Goal: Transaction & Acquisition: Purchase product/service

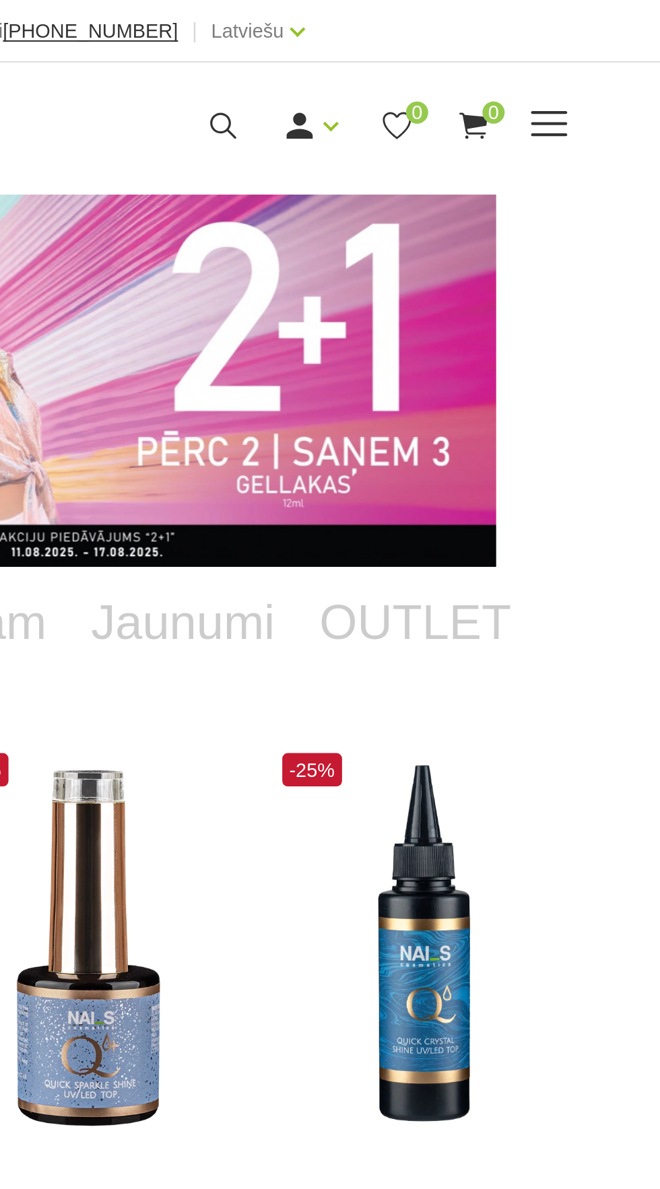
click at [562, 59] on span at bounding box center [554, 59] width 18 height 1
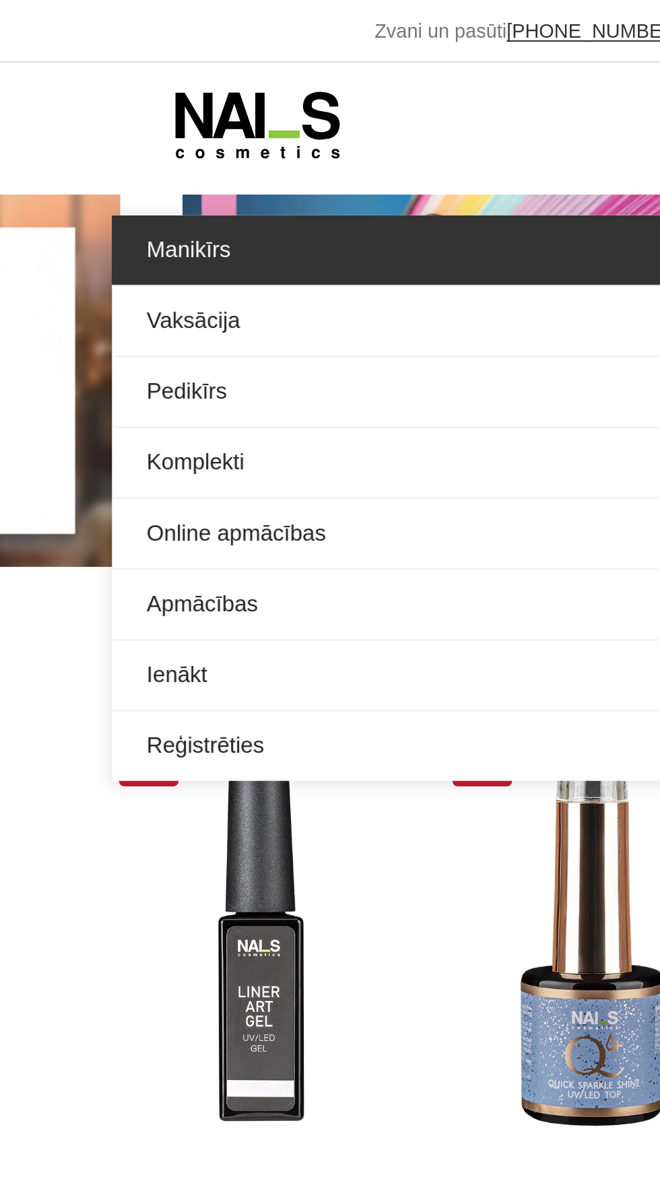
click at [152, 123] on link "Manikīrs" at bounding box center [330, 121] width 465 height 34
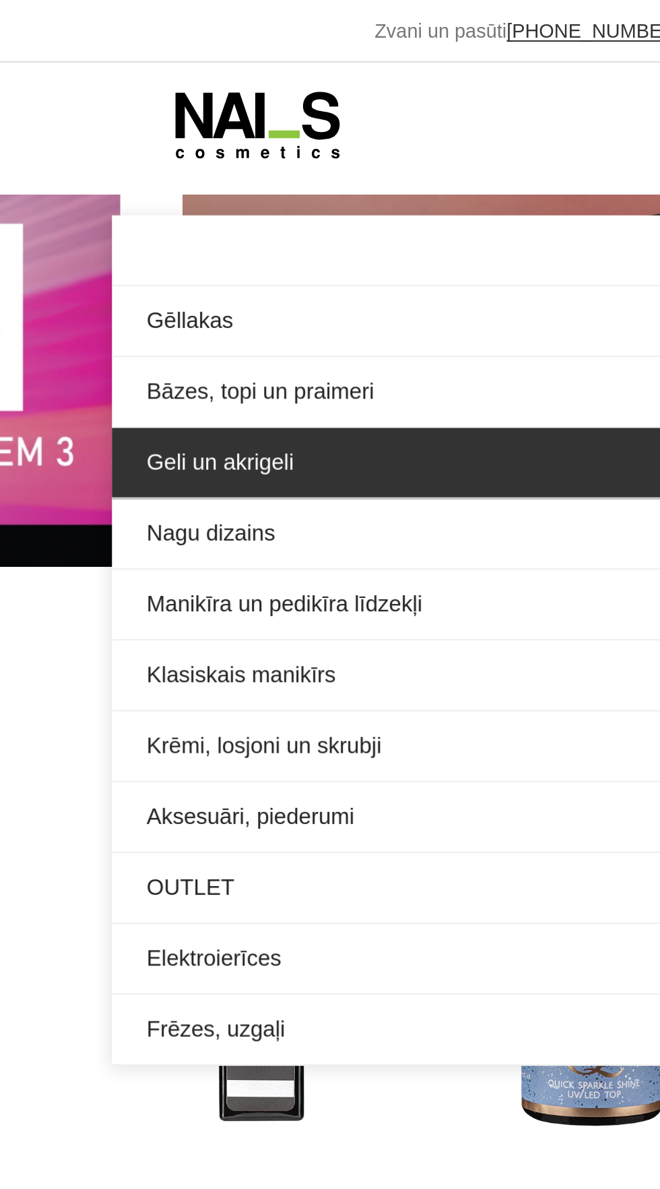
click at [193, 228] on link "Geli un akrigeli" at bounding box center [330, 224] width 465 height 34
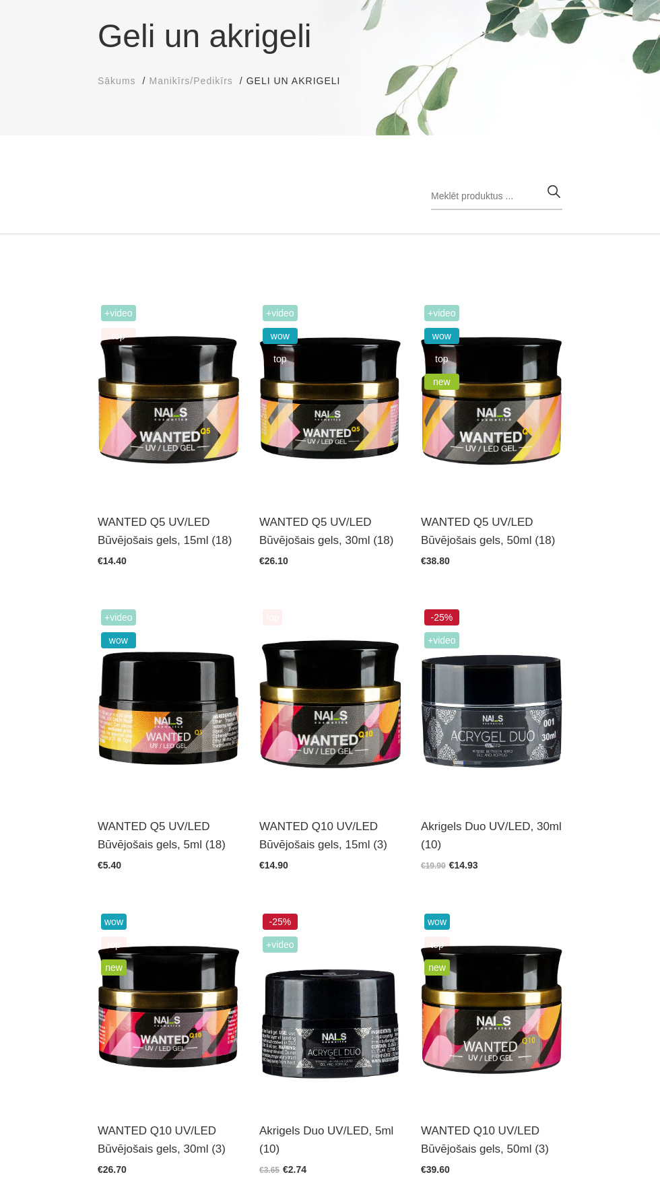
scroll to position [116, 0]
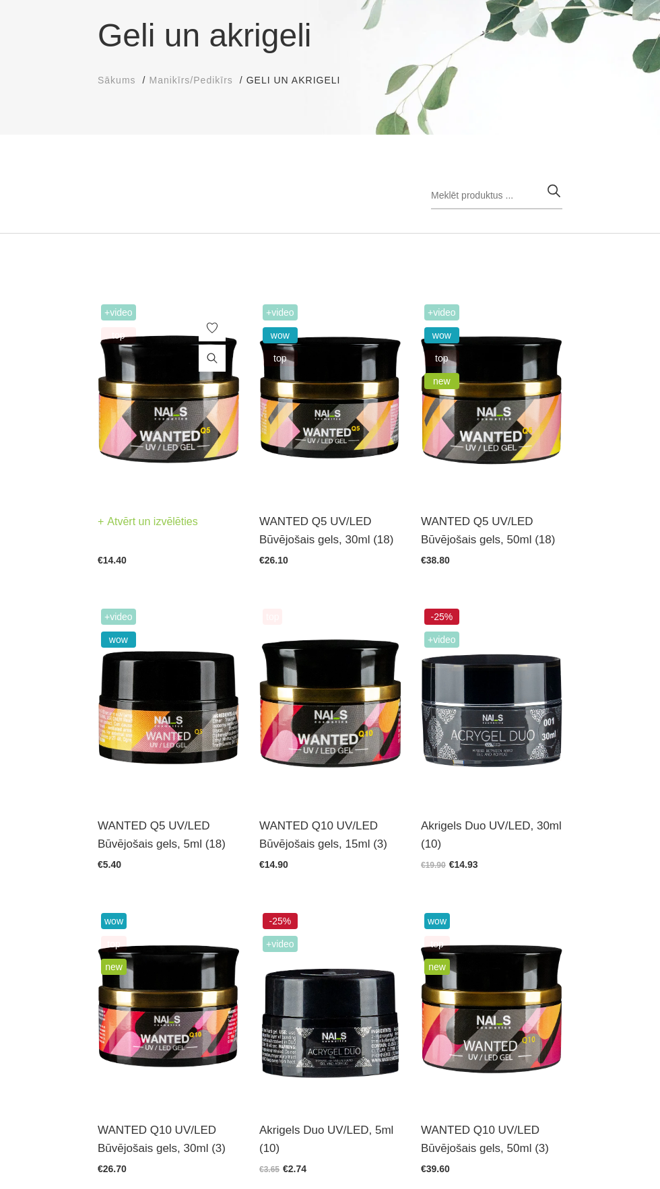
click at [166, 409] on img at bounding box center [168, 398] width 141 height 195
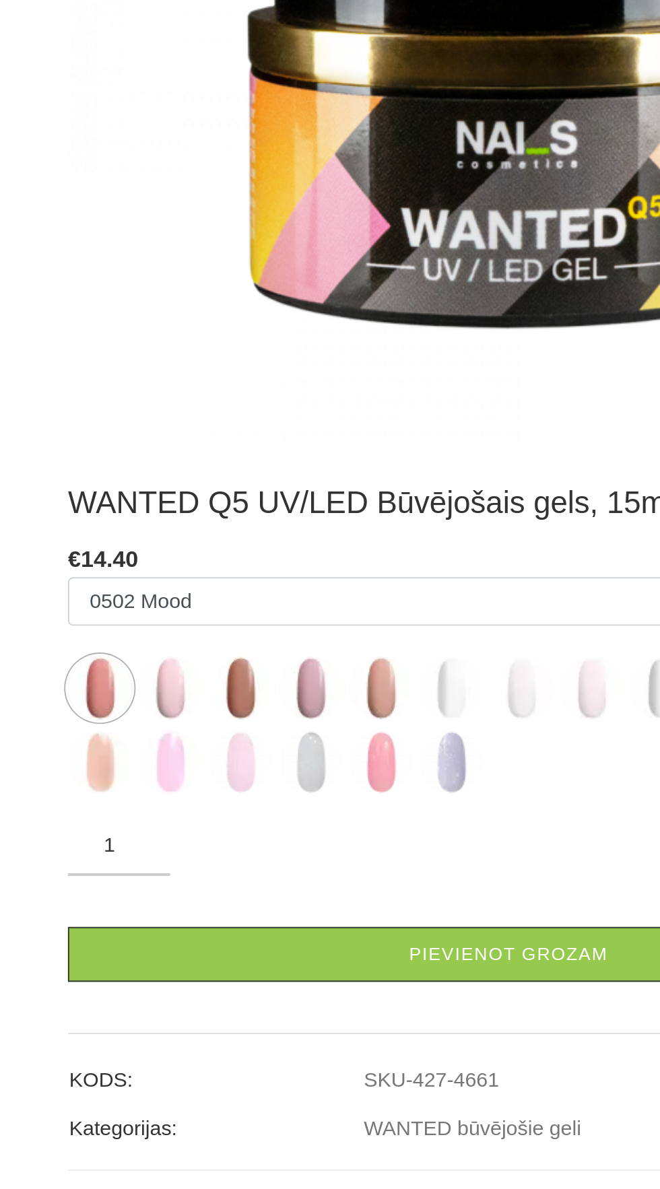
click at [152, 907] on img at bounding box center [152, 893] width 34 height 34
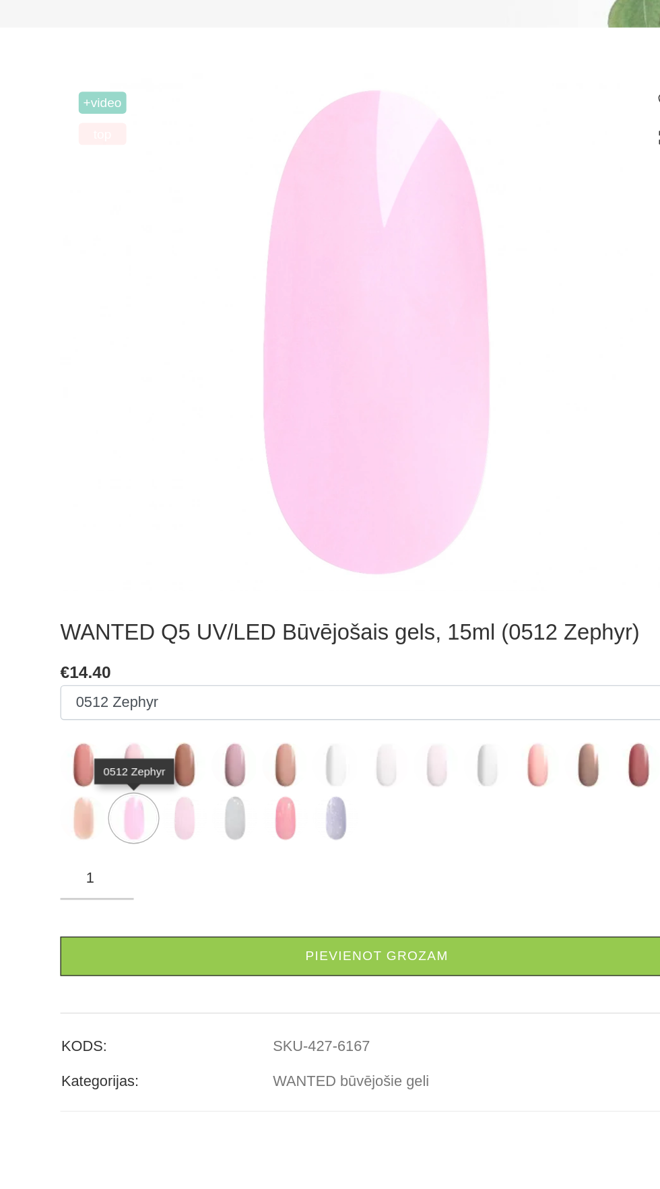
click at [203, 903] on label at bounding box center [189, 894] width 34 height 34
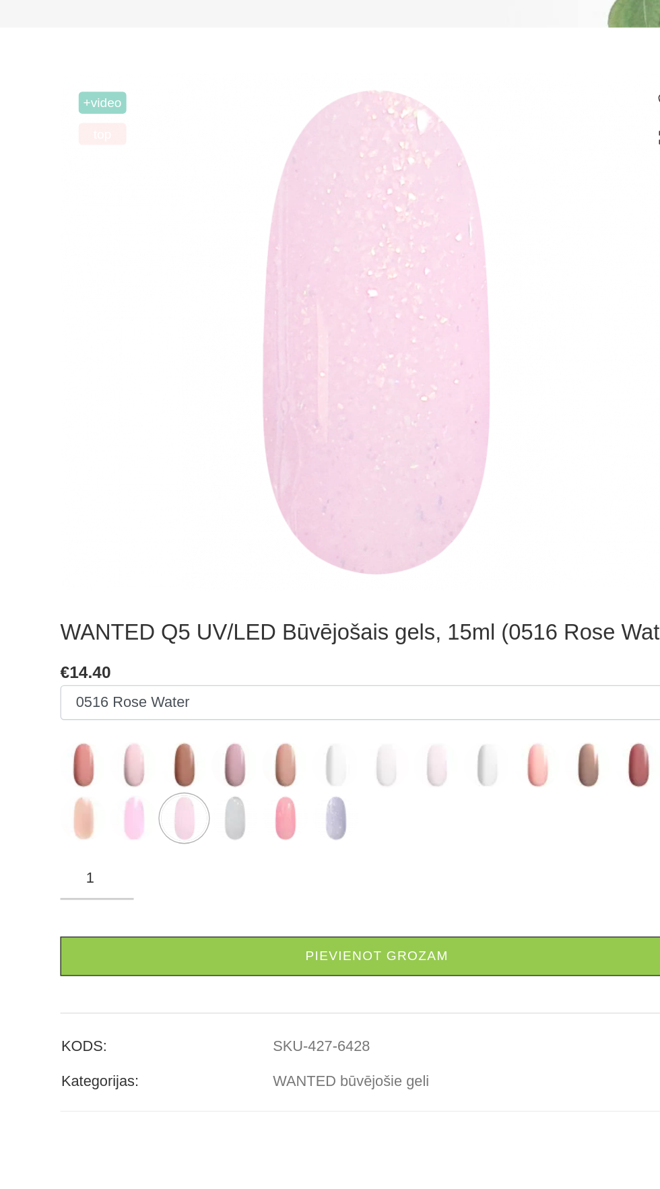
click at [454, 865] on img at bounding box center [448, 855] width 34 height 34
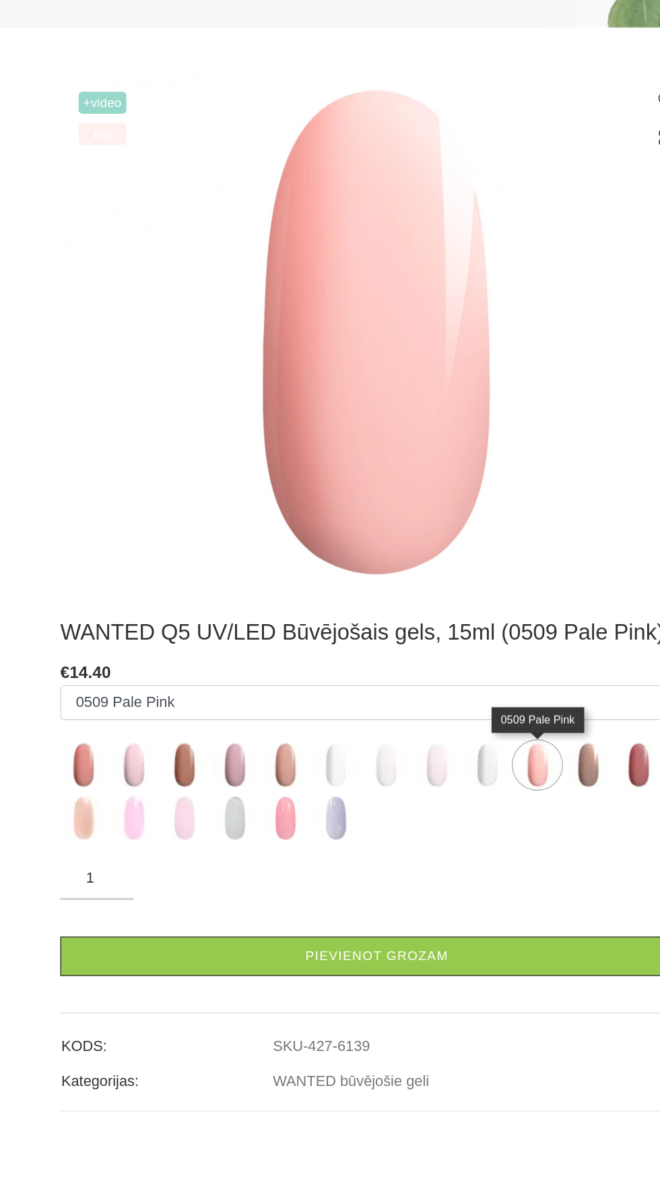
click at [203, 896] on img at bounding box center [189, 894] width 34 height 34
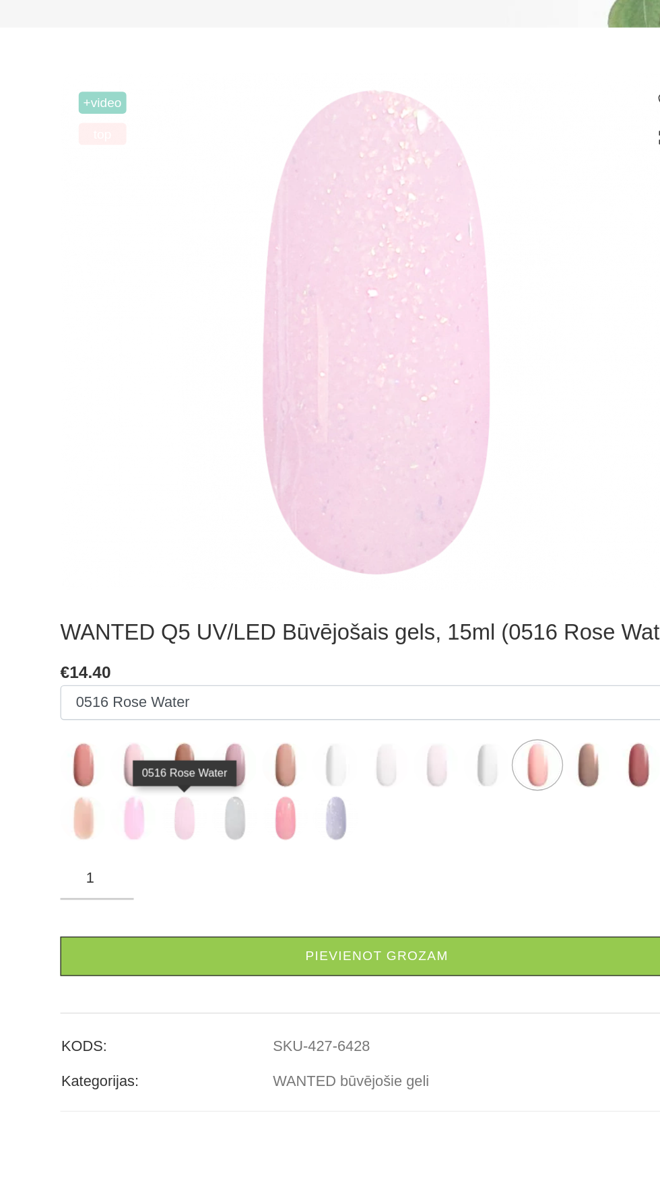
click at [273, 904] on img at bounding box center [263, 894] width 34 height 34
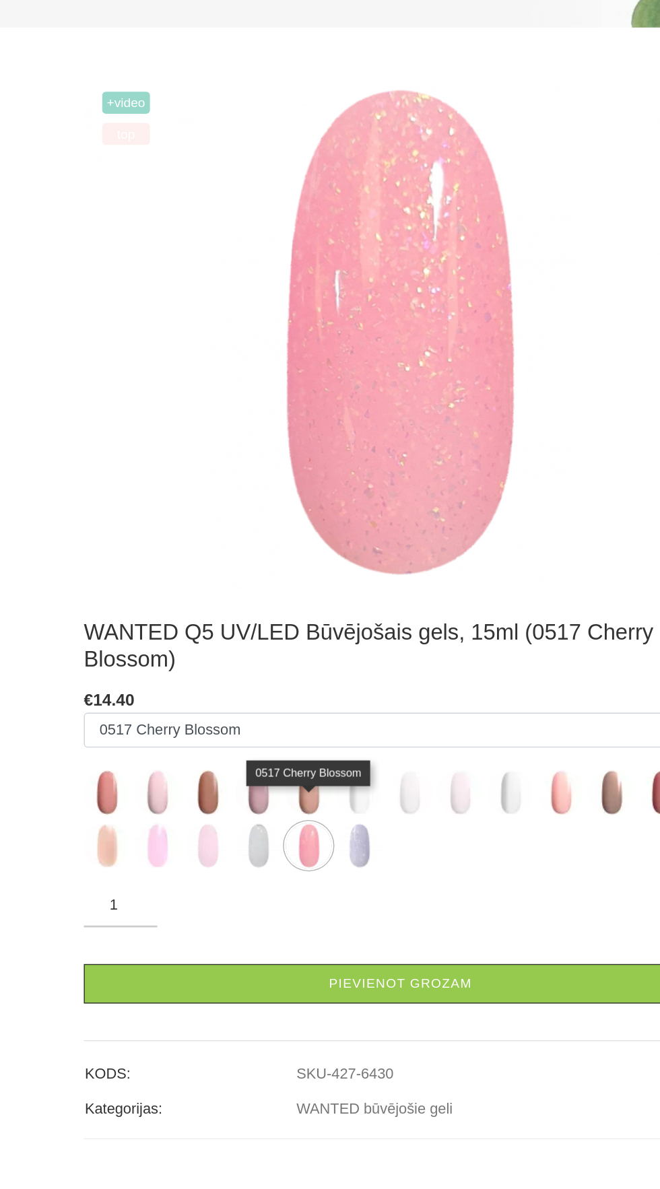
click at [158, 877] on img at bounding box center [152, 875] width 34 height 34
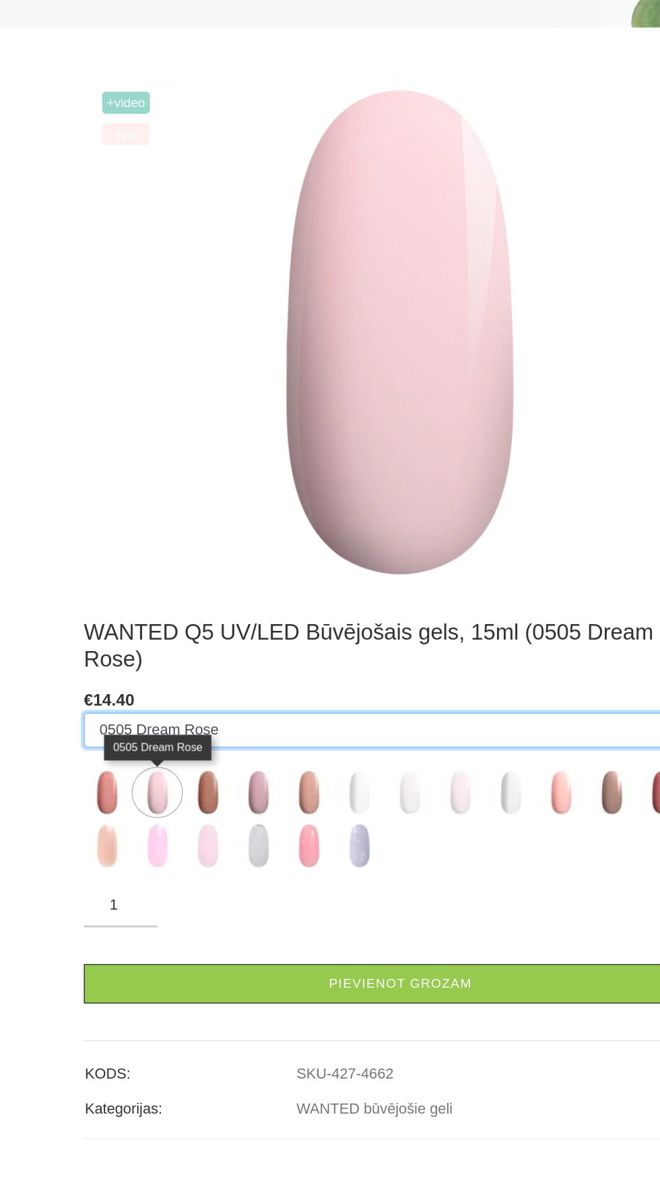
click at [445, 817] on select "0502 Mood 0505 Dream Rose 0504 Caramel 0501 Nude Sparkle 0503 Macchiato 0500 Pr…" at bounding box center [330, 830] width 465 height 26
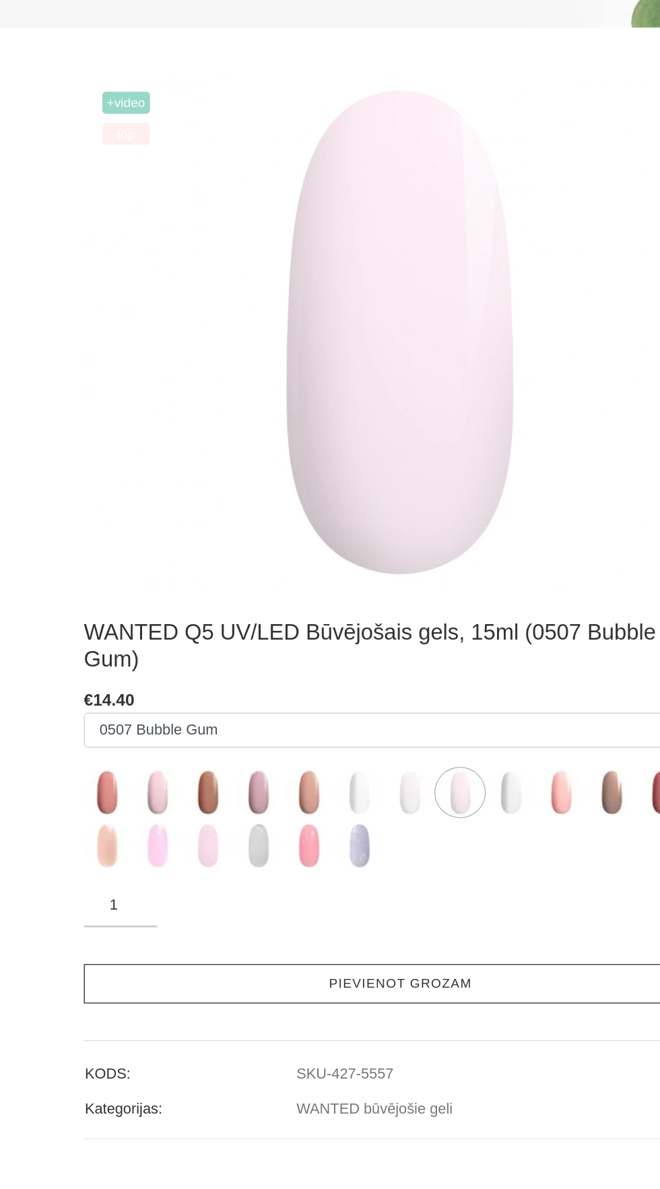
click at [405, 1001] on link "Pievienot grozam" at bounding box center [330, 1015] width 465 height 29
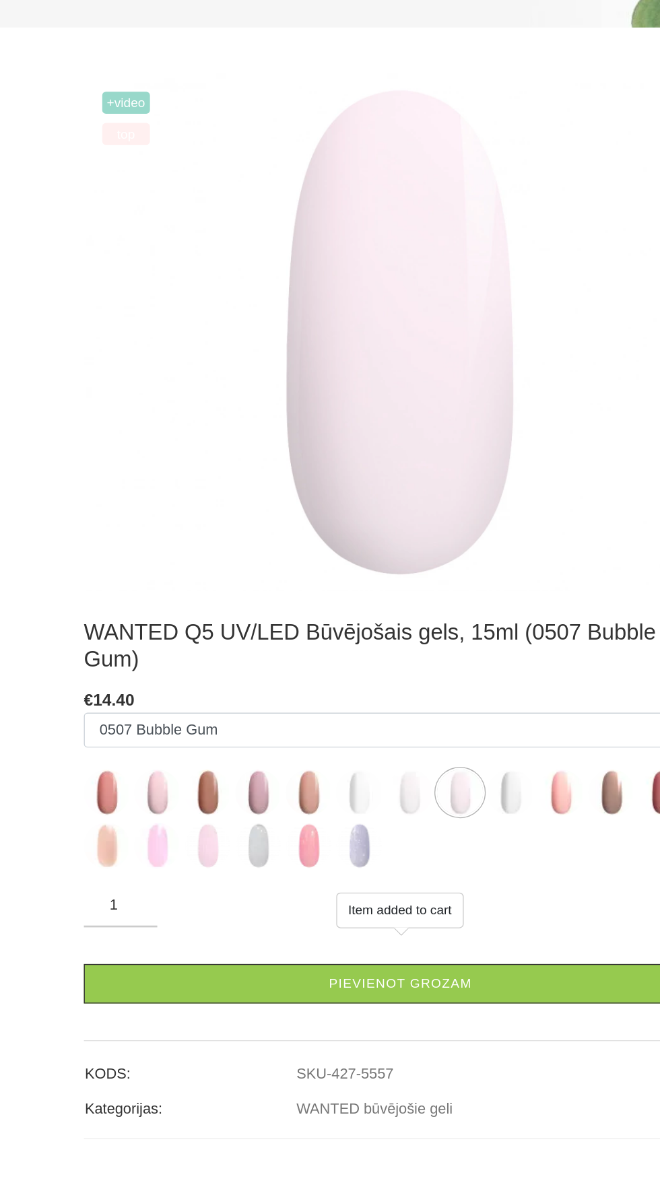
click at [201, 898] on img at bounding box center [189, 915] width 34 height 34
select select "6428"
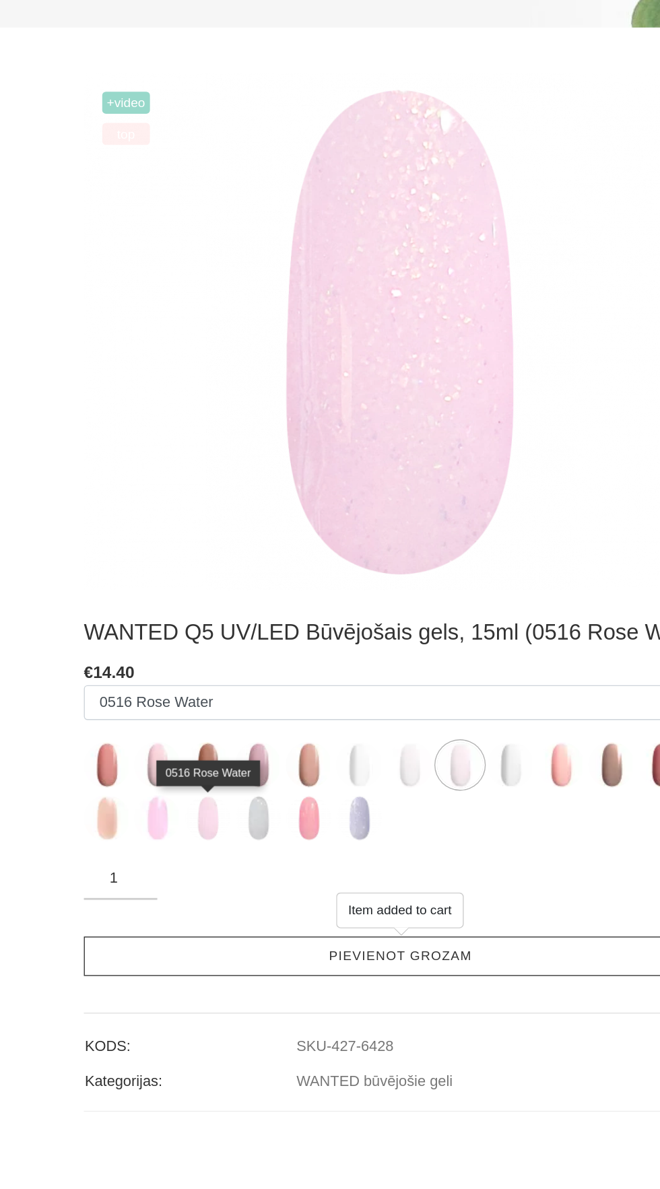
click at [423, 990] on link "Pievienot grozam" at bounding box center [330, 995] width 465 height 29
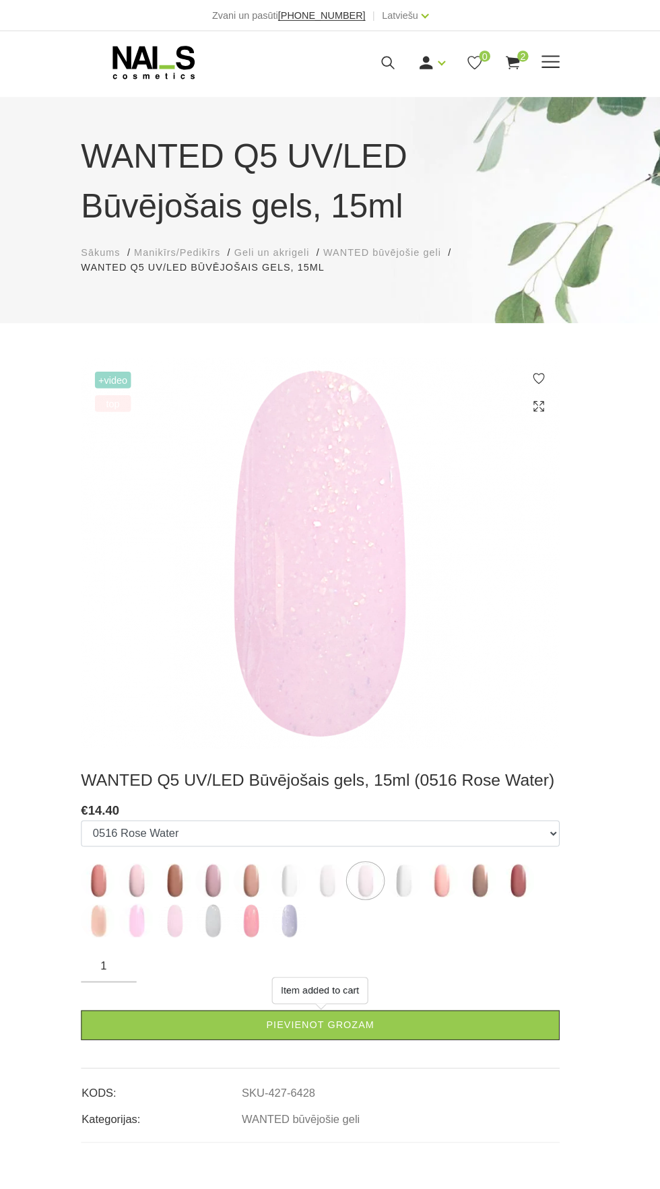
click at [531, 53] on span "2" at bounding box center [526, 54] width 11 height 11
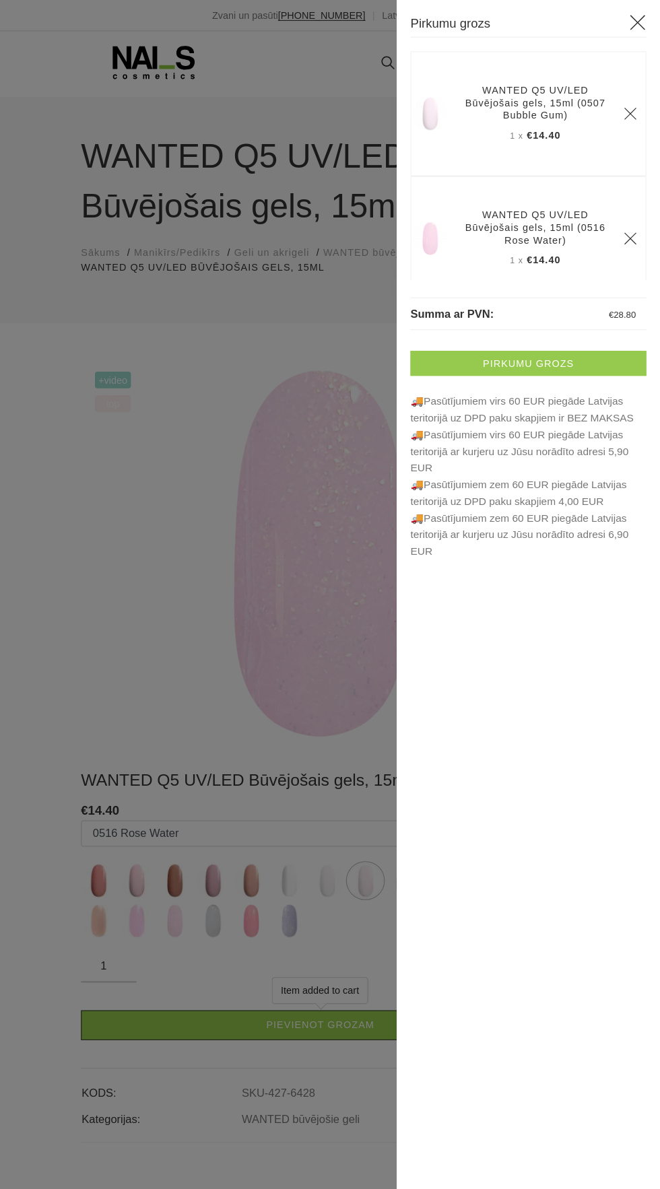
click at [559, 357] on link "Pirkumu grozs" at bounding box center [531, 353] width 229 height 24
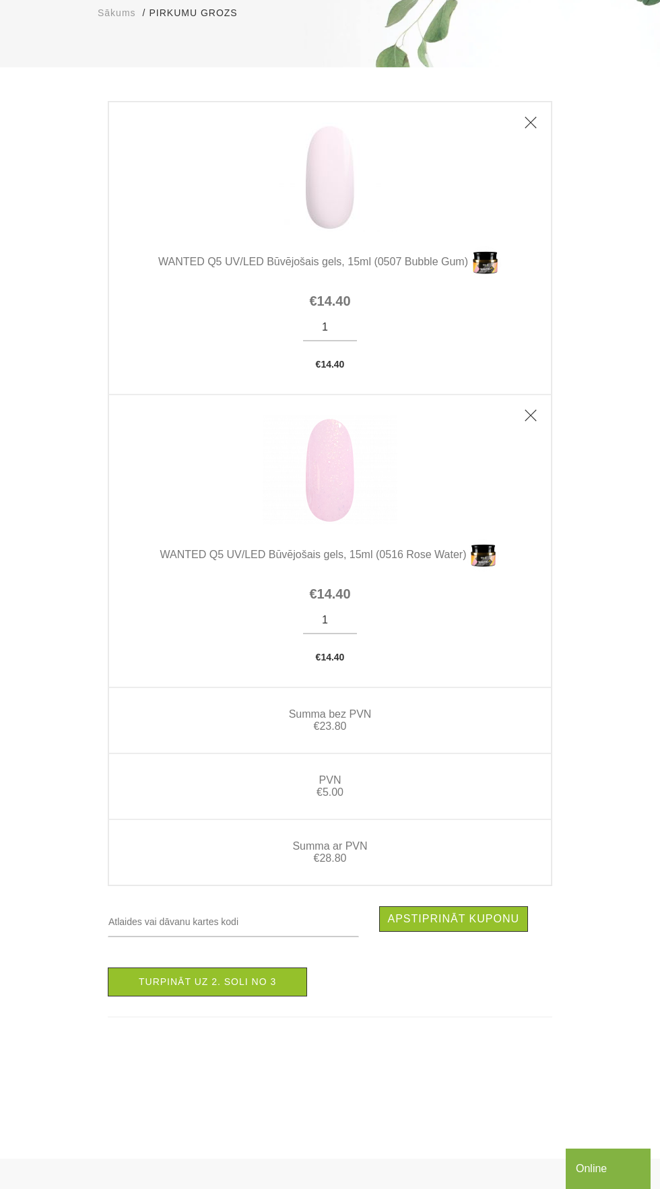
scroll to position [182, 0]
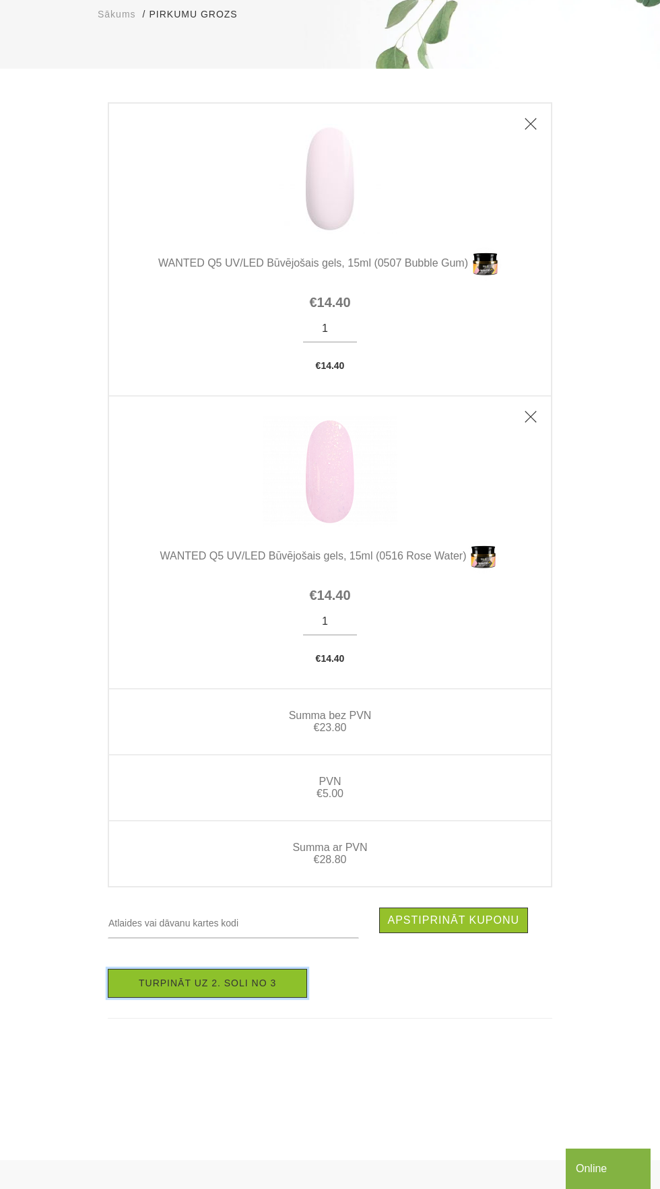
click at [234, 988] on link "Turpināt uz 2. soli no 3" at bounding box center [207, 983] width 199 height 29
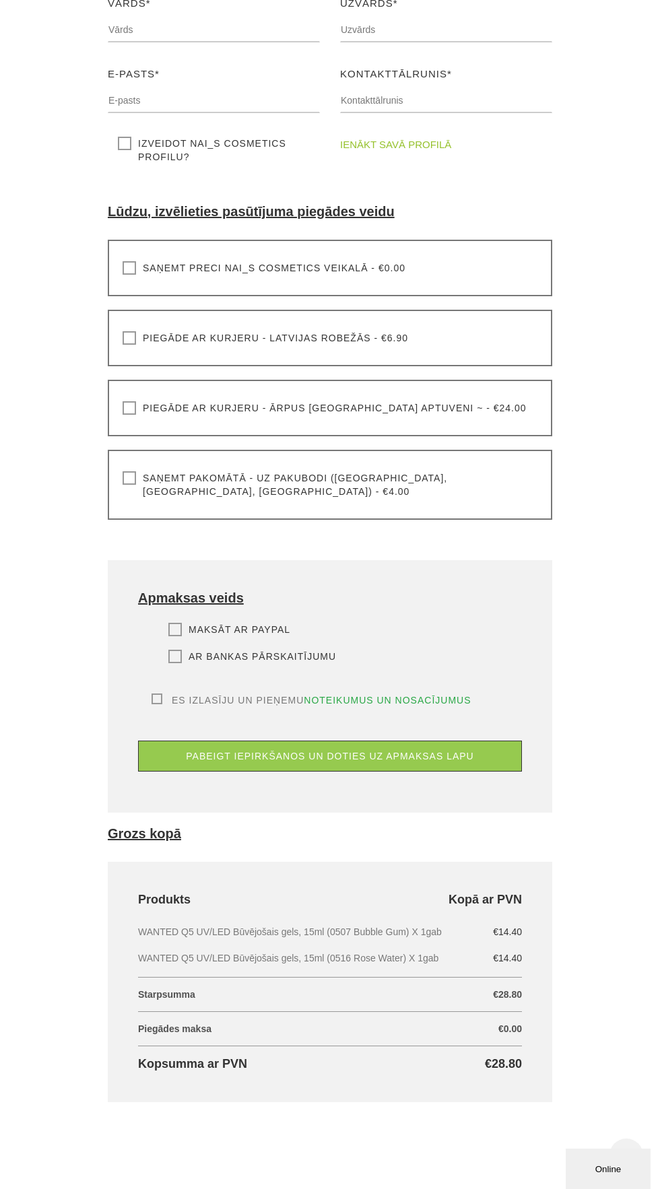
scroll to position [339, 0]
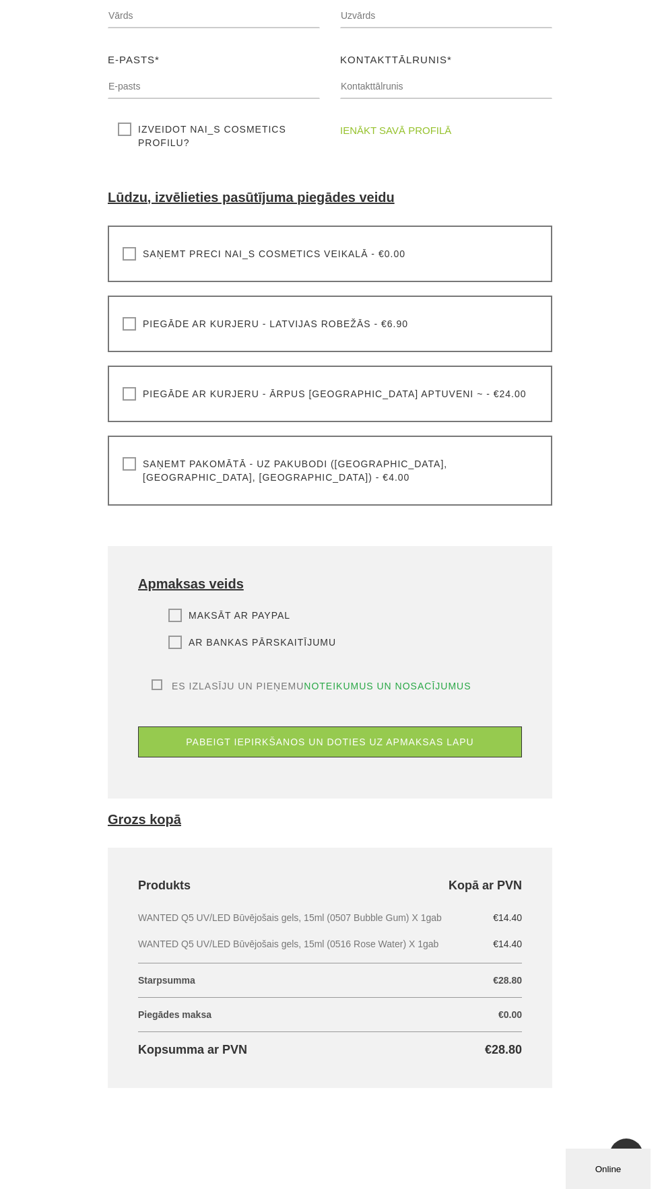
click at [129, 463] on label "Saņemt pakomātā - uz pakubodi ([GEOGRAPHIC_DATA], [GEOGRAPHIC_DATA], [GEOGRAPHI…" at bounding box center [330, 470] width 415 height 27
click at [0, 0] on input "Saņemt pakomātā - uz pakubodi ([GEOGRAPHIC_DATA], [GEOGRAPHIC_DATA], [GEOGRAPHI…" at bounding box center [0, 0] width 0 height 0
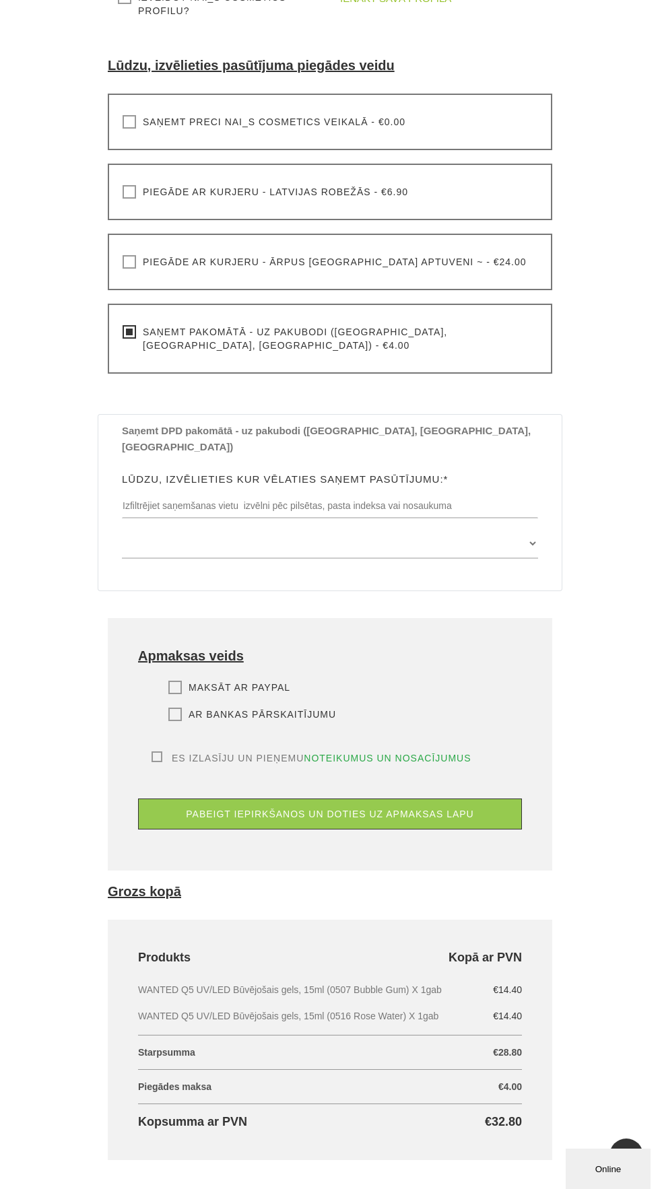
scroll to position [463, 0]
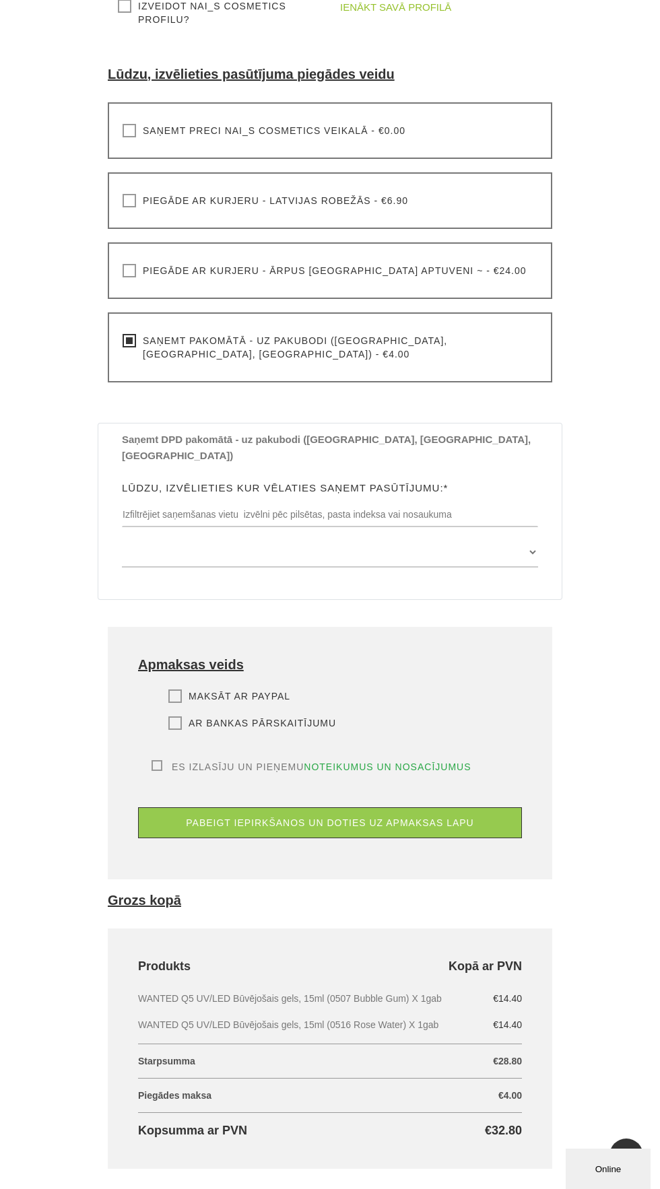
click at [175, 689] on label "Maksāt ar PayPal" at bounding box center [229, 695] width 122 height 13
click at [0, 0] on input "Maksāt ar PayPal" at bounding box center [0, 0] width 0 height 0
click at [157, 760] on label "Es izlasīju un pieņemu noteikumus un nosacījumus" at bounding box center [311, 766] width 320 height 13
click at [0, 0] on input "Es izlasīju un pieņemu noteikumus un nosacījumus" at bounding box center [0, 0] width 0 height 0
click at [403, 502] on input "text" at bounding box center [330, 515] width 416 height 26
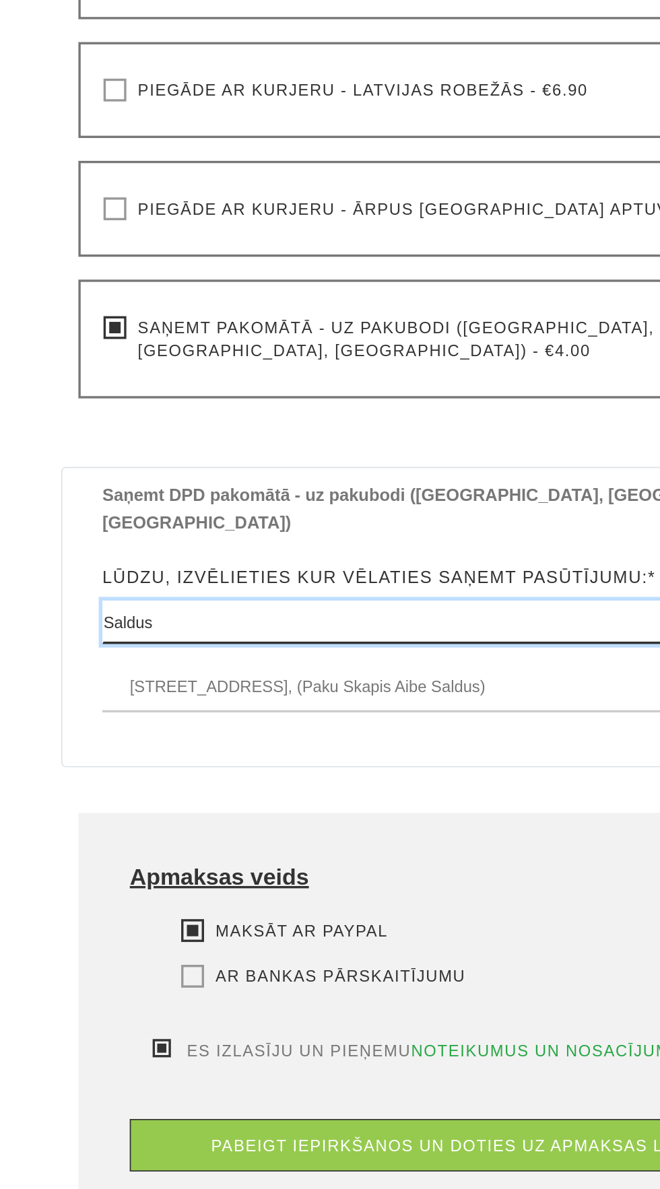
scroll to position [553, 0]
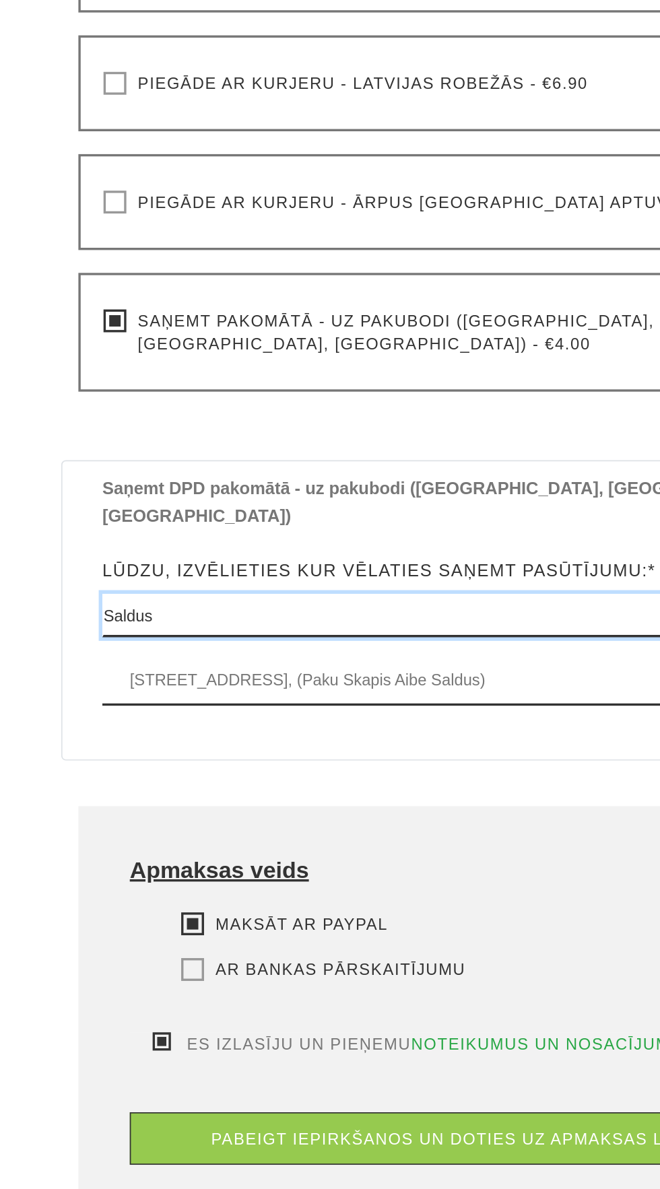
type input "Saldus"
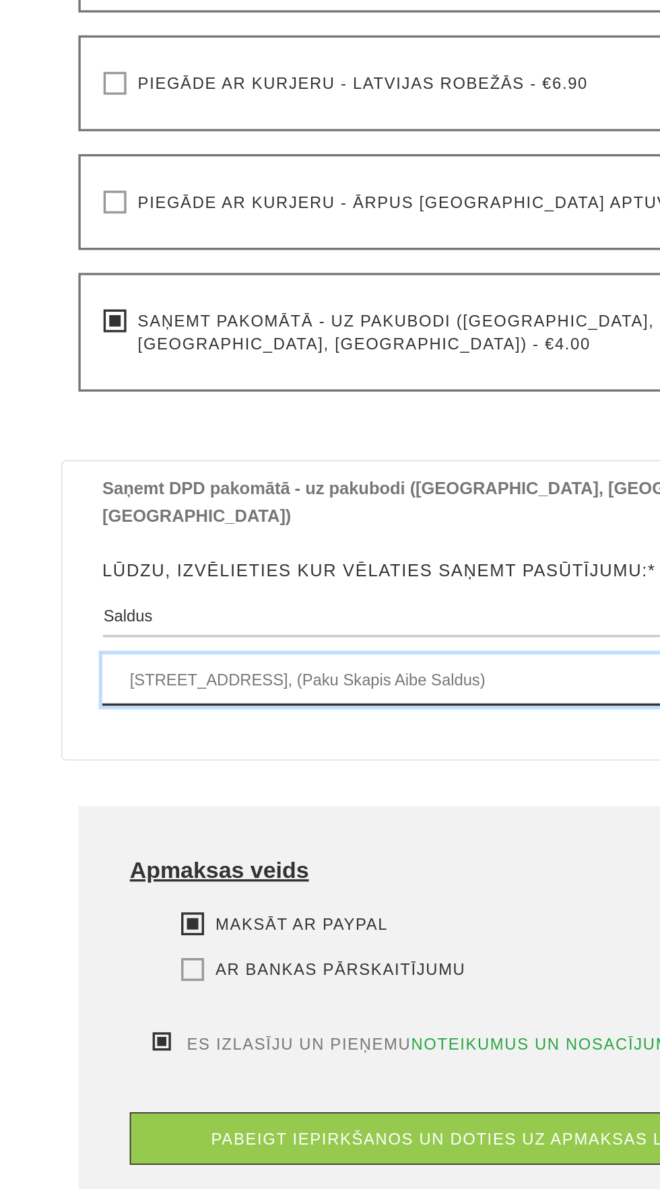
click at [302, 447] on select "[STREET_ADDRESS], (Paku Skapis [GEOGRAPHIC_DATA]) [STREET_ADDRESS], (Paku Skapi…" at bounding box center [330, 462] width 416 height 30
select select "[STREET_ADDRESS], (Paku Skapis Maxima XX Saldus)"
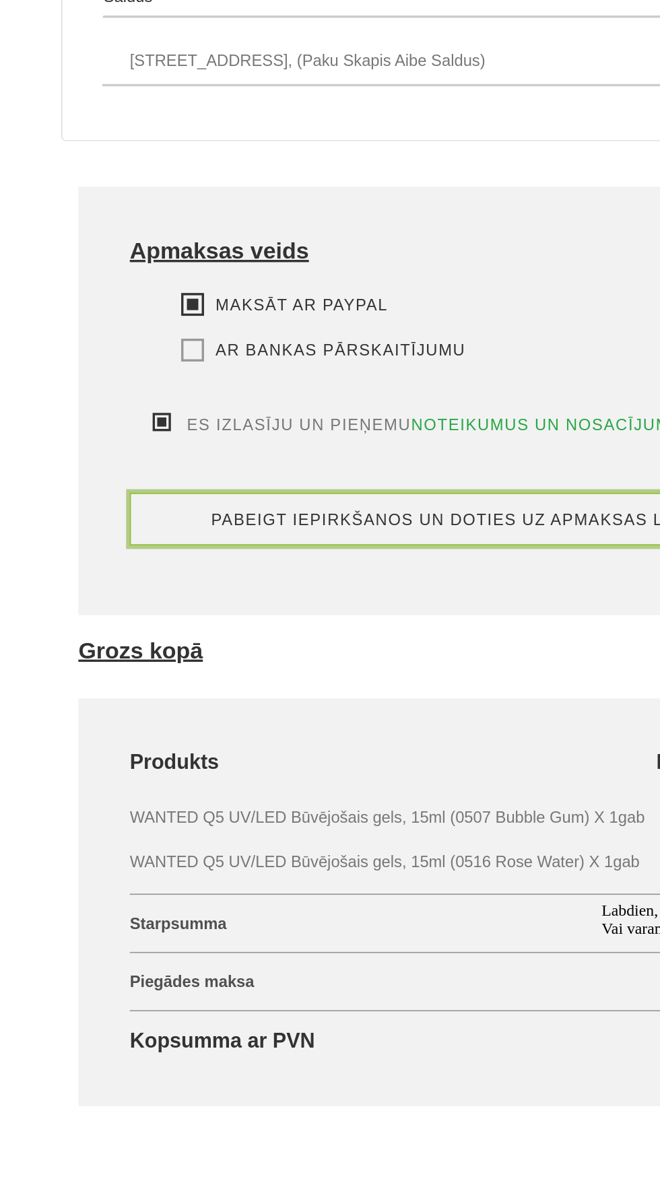
click at [399, 717] on button "pabeigt iepirkšanos un doties uz apmaksas lapu" at bounding box center [330, 732] width 384 height 31
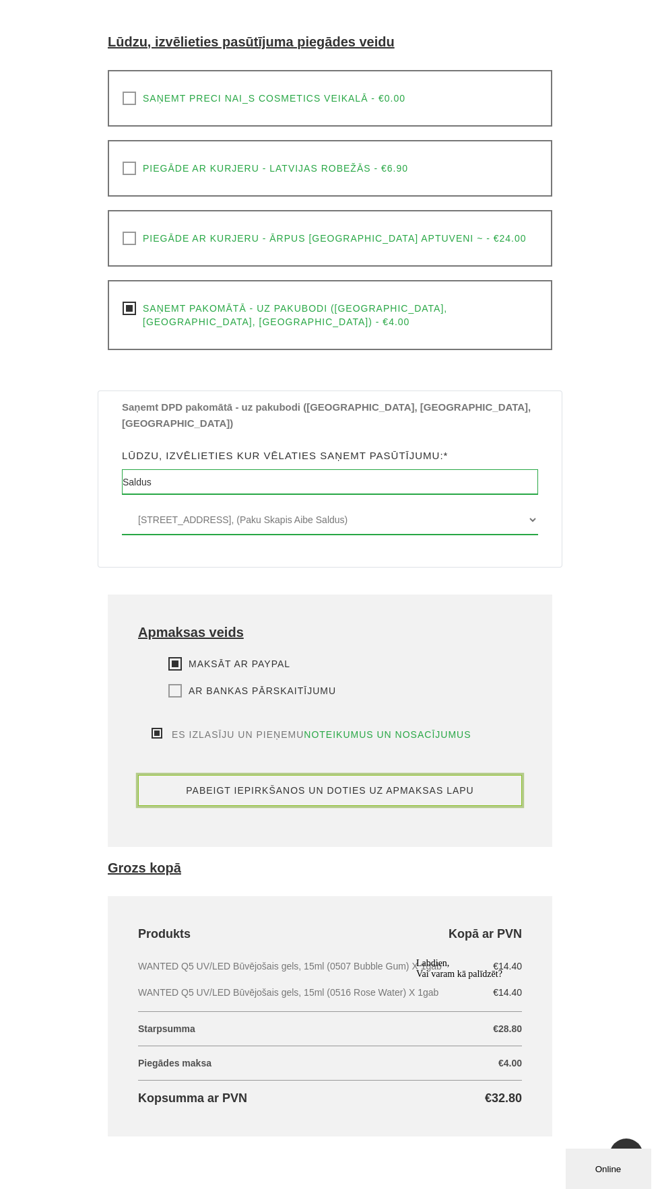
scroll to position [529, 0]
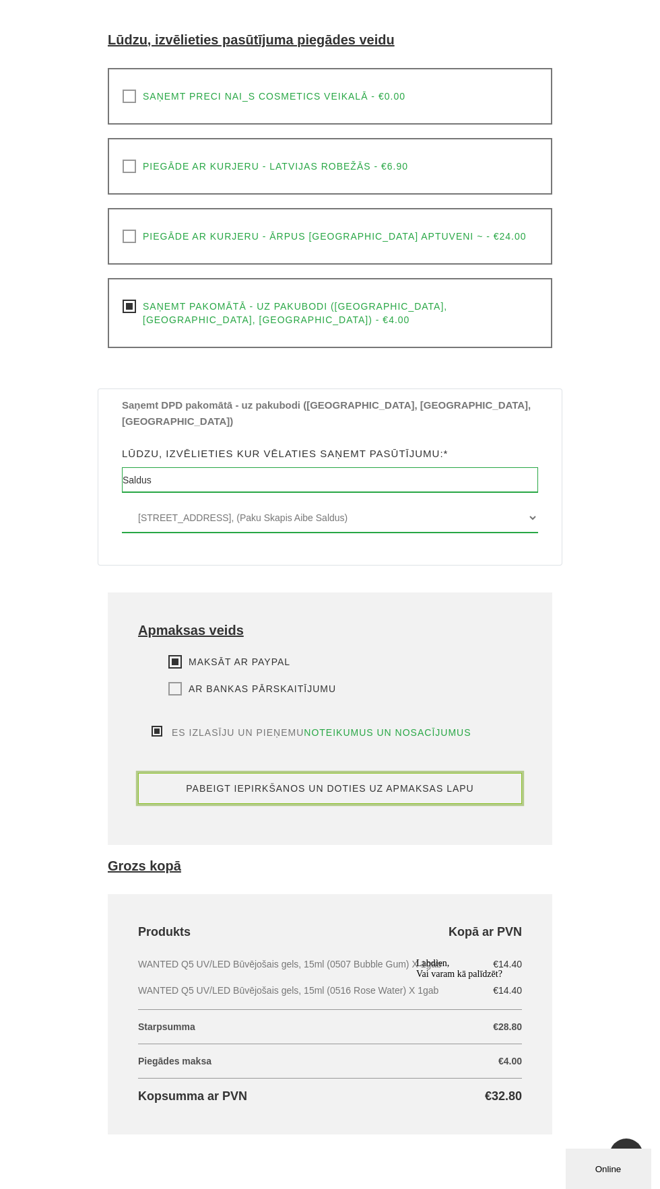
click at [395, 773] on button "pabeigt iepirkšanos un doties uz apmaksas lapu" at bounding box center [330, 788] width 384 height 31
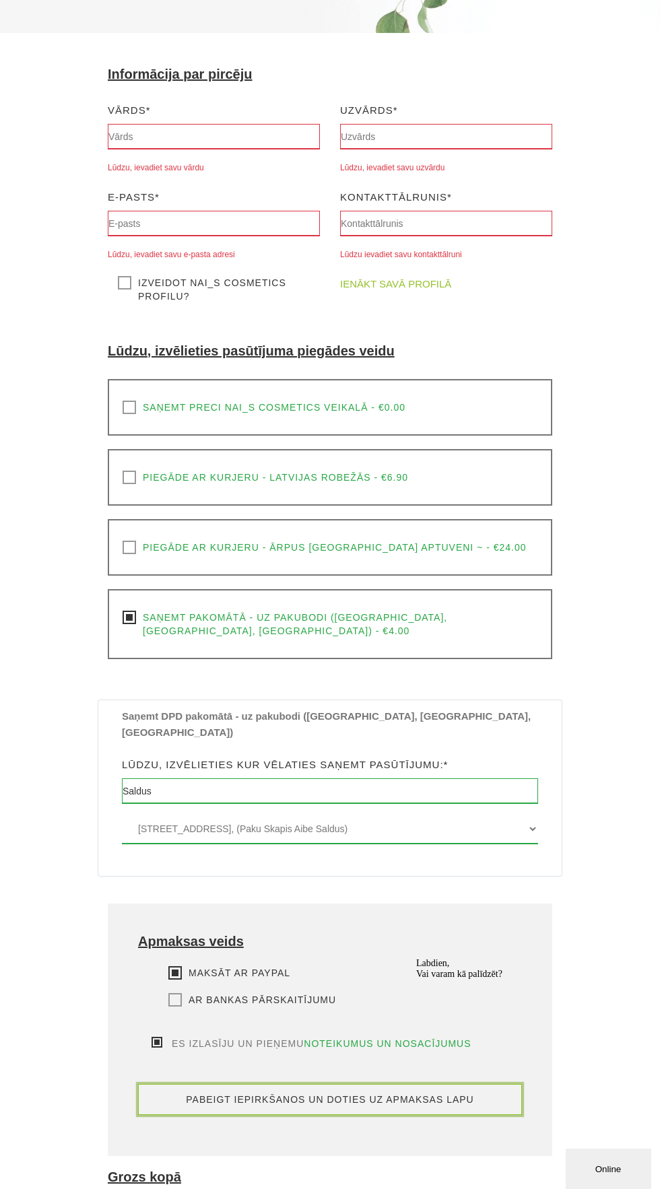
scroll to position [217, 0]
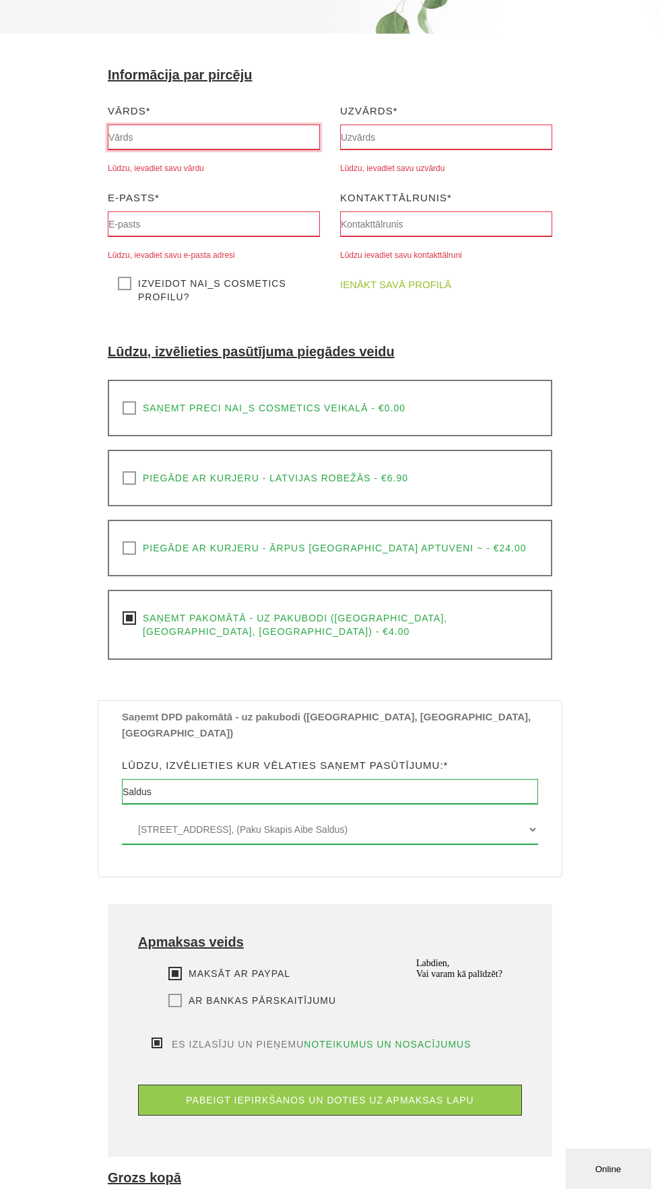
click at [234, 141] on input "text" at bounding box center [214, 138] width 212 height 26
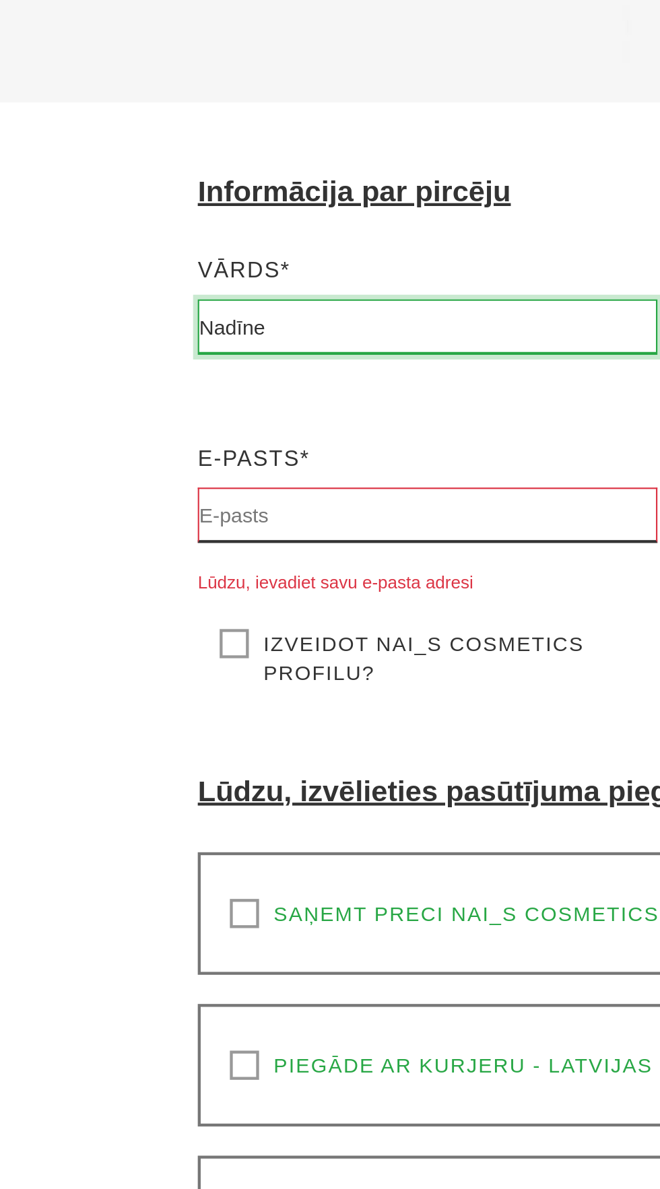
type input "Nadīne"
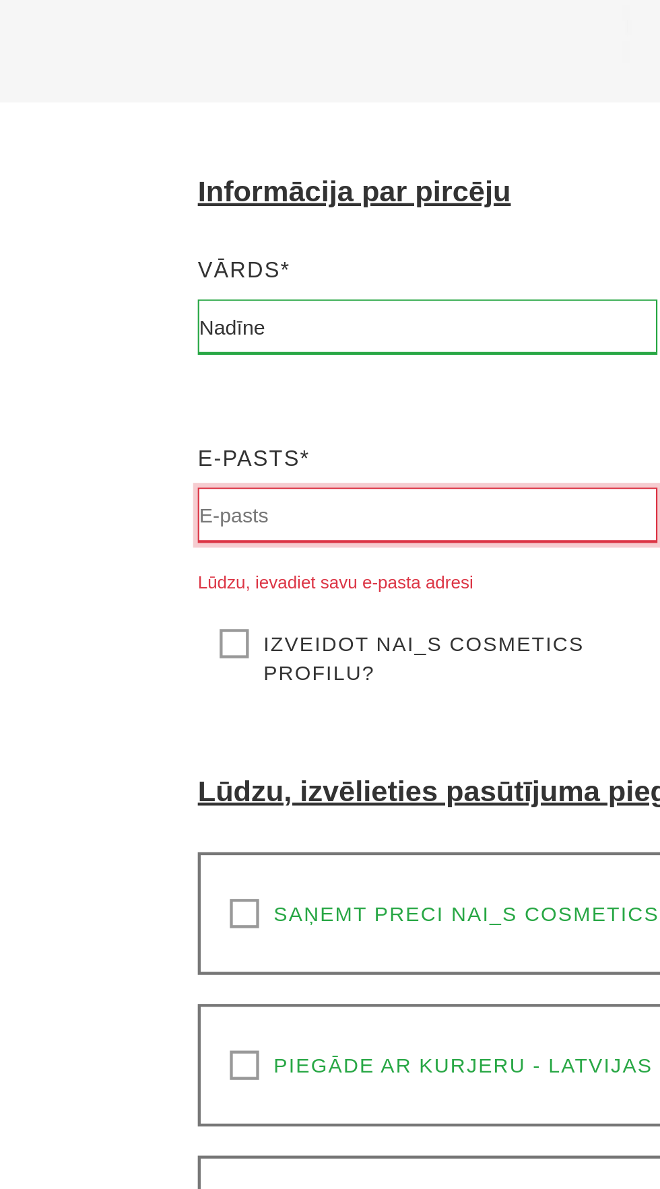
click at [238, 232] on input "text" at bounding box center [214, 238] width 212 height 26
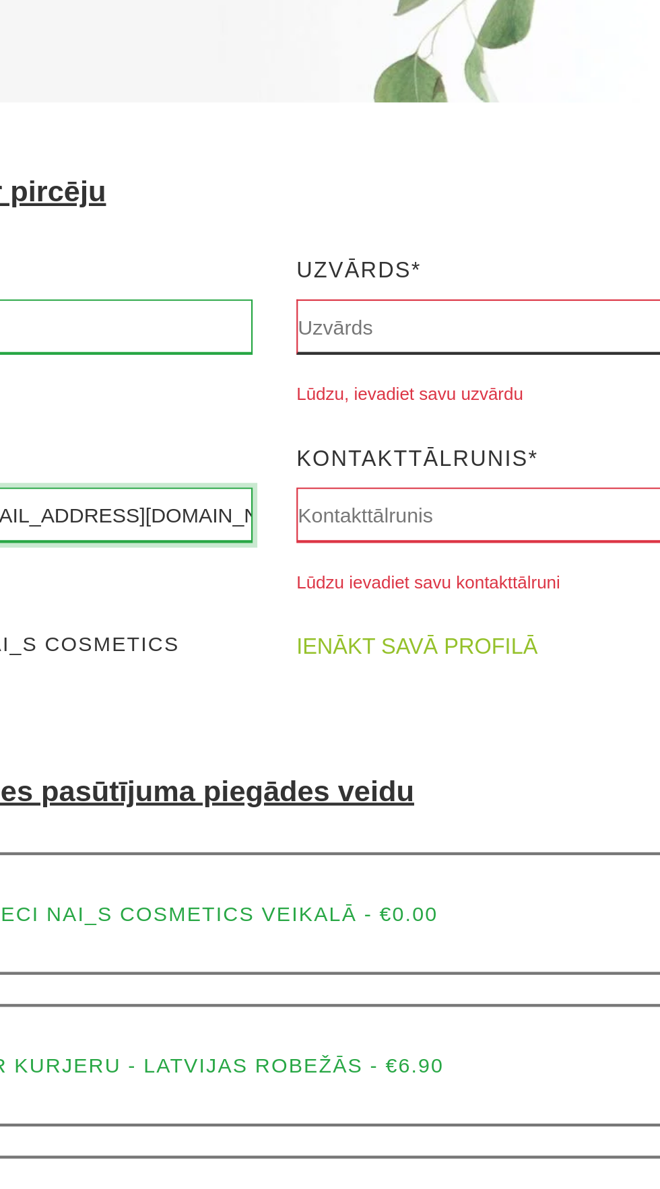
type input "[PERSON_NAME][EMAIL_ADDRESS][DOMAIN_NAME]"
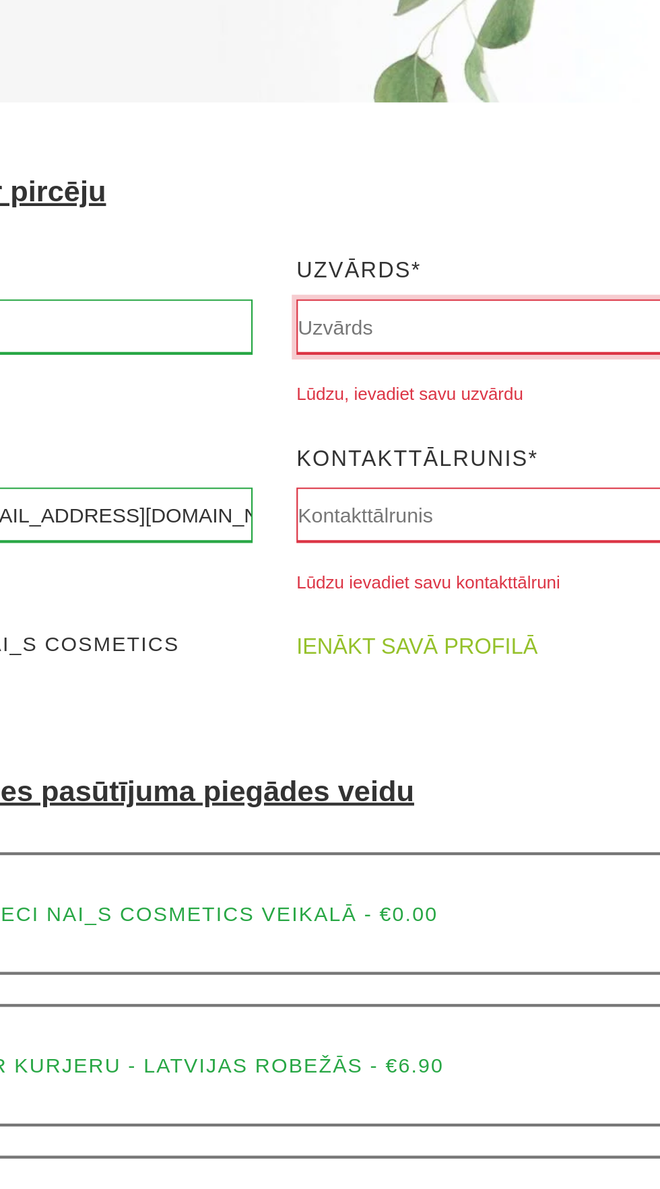
click at [410, 154] on input "text" at bounding box center [446, 151] width 212 height 26
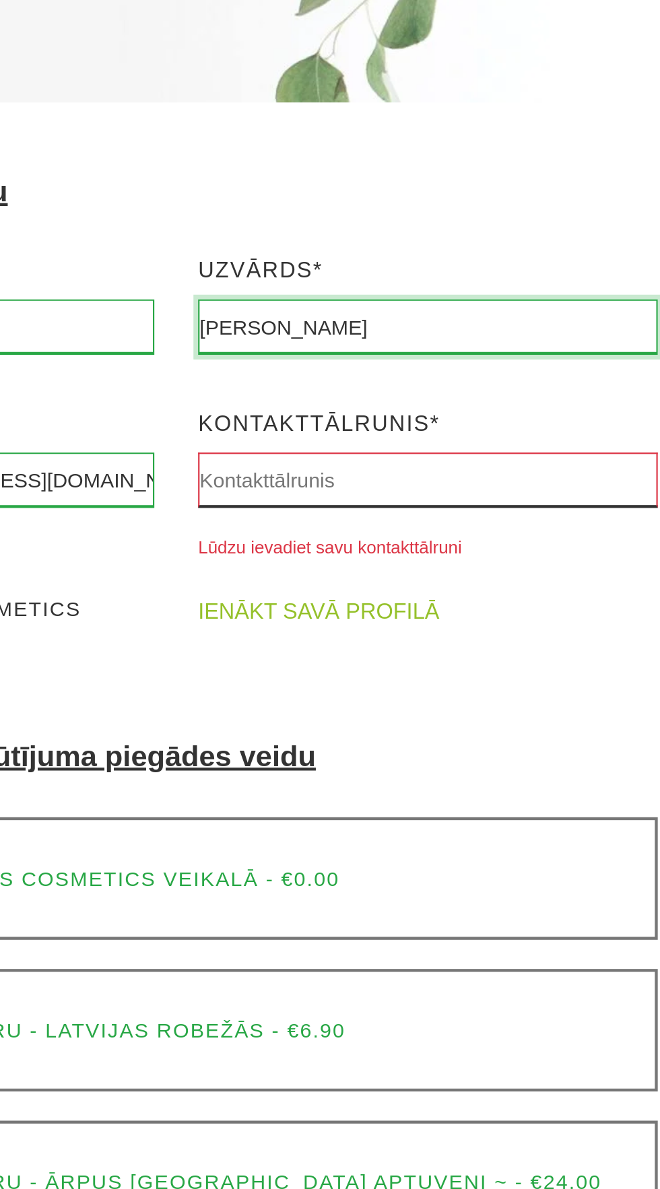
type input "[PERSON_NAME]"
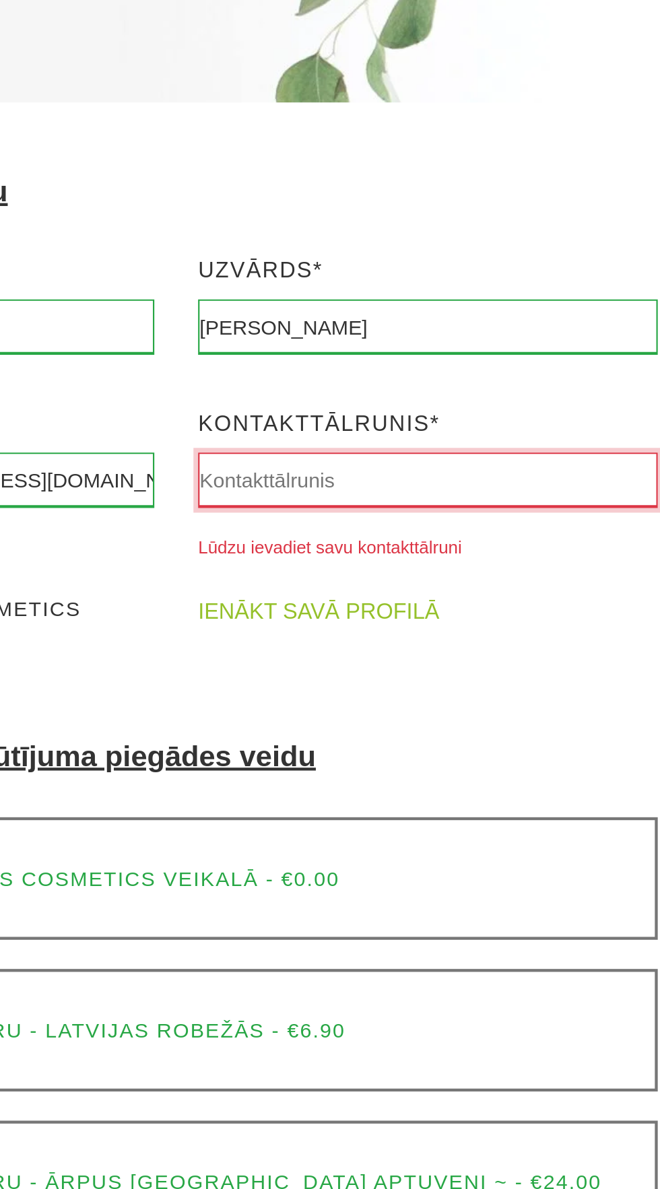
click at [456, 222] on input "text" at bounding box center [446, 222] width 212 height 26
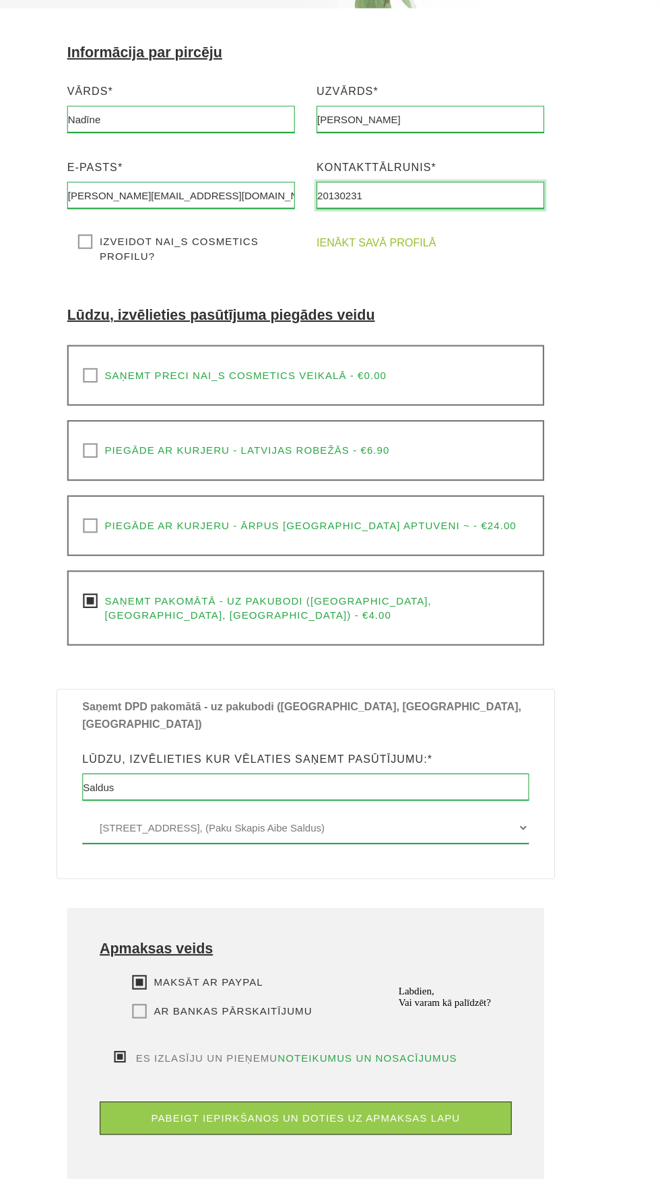
type input "20130231"
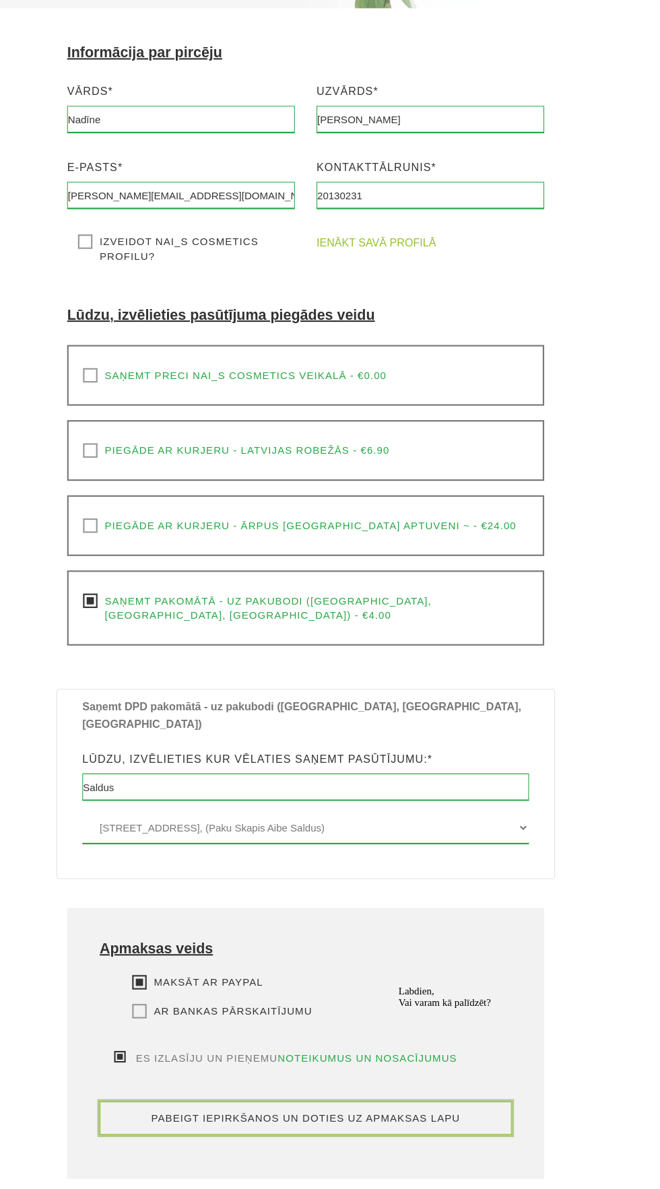
click at [358, 1066] on button "pabeigt iepirkšanos un doties uz apmaksas lapu" at bounding box center [330, 1081] width 384 height 31
